Goal: Information Seeking & Learning: Obtain resource

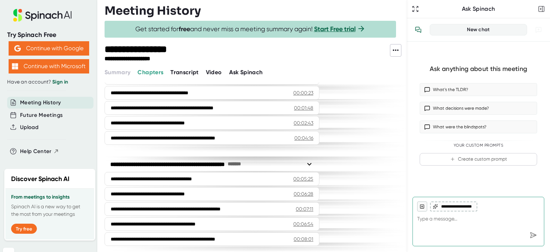
scroll to position [72, 0]
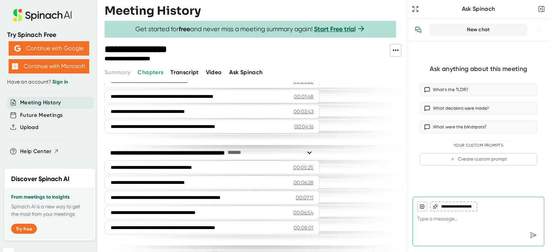
click at [186, 73] on span "Transcript" at bounding box center [184, 72] width 28 height 7
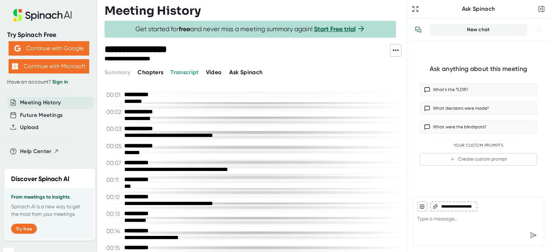
click at [396, 51] on icon at bounding box center [395, 50] width 9 height 9
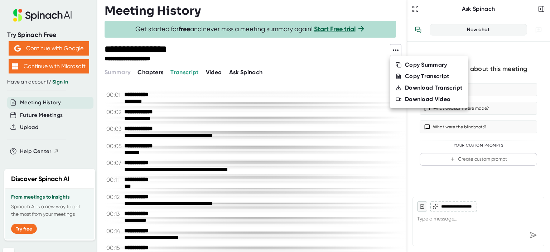
click at [417, 87] on div "Download Transcript" at bounding box center [434, 87] width 58 height 7
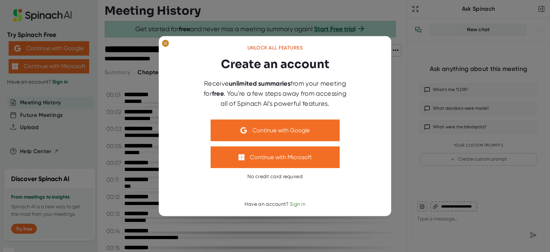
click at [166, 43] on icon at bounding box center [165, 43] width 3 height 3
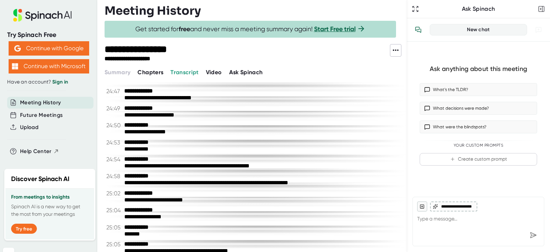
scroll to position [15018, 0]
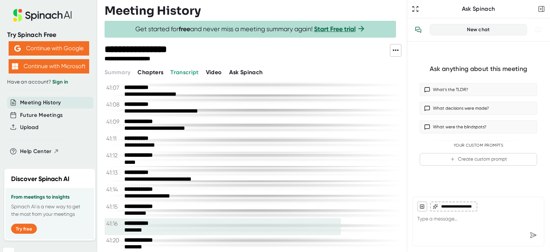
drag, startPoint x: 160, startPoint y: 246, endPoint x: 112, endPoint y: 228, distance: 51.8
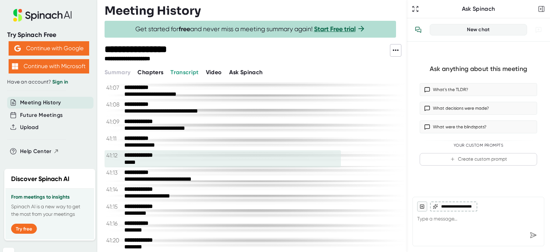
drag, startPoint x: 206, startPoint y: 246, endPoint x: 179, endPoint y: 143, distance: 106.2
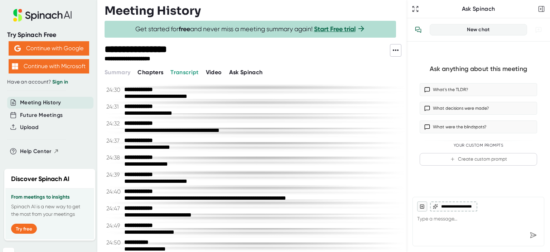
scroll to position [0, 0]
